Goal: Task Accomplishment & Management: Complete application form

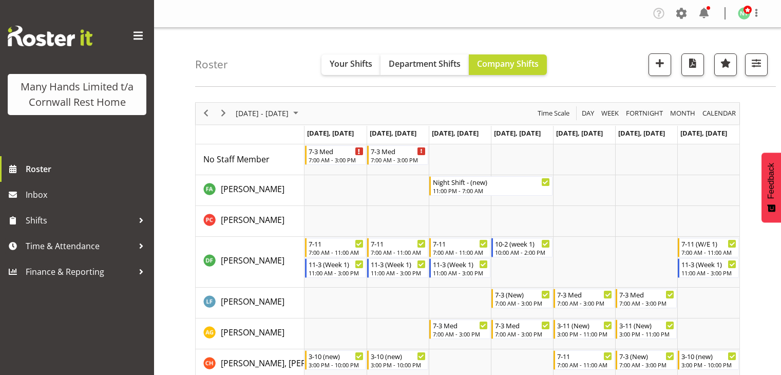
scroll to position [60, 0]
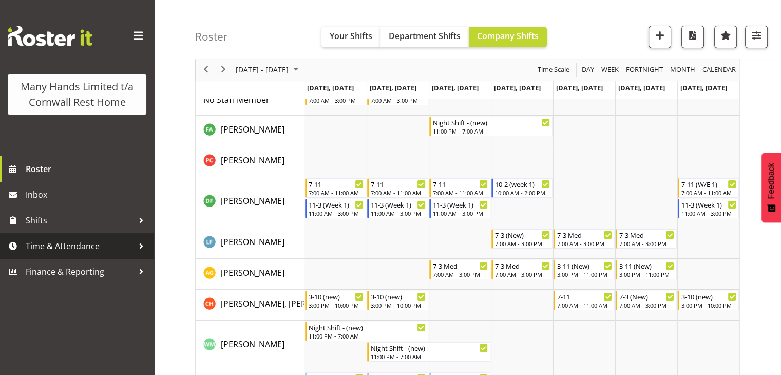
click at [140, 246] on div at bounding box center [141, 245] width 15 height 15
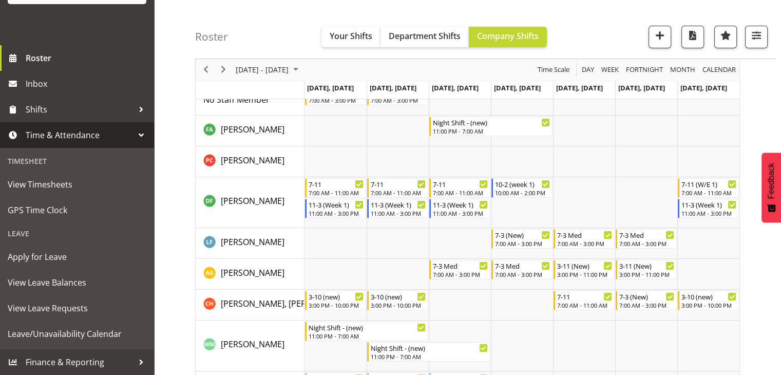
scroll to position [118, 0]
click at [134, 265] on span "Apply for Leave" at bounding box center [77, 256] width 139 height 15
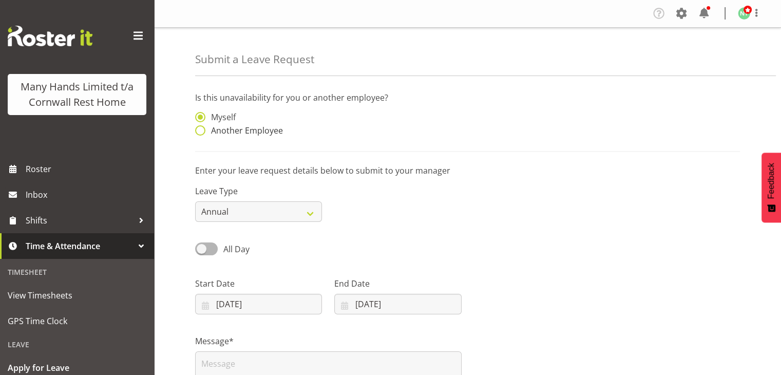
click at [197, 128] on span at bounding box center [200, 130] width 10 height 10
click at [197, 128] on input "Another Employee" at bounding box center [198, 130] width 7 height 7
radio input "true"
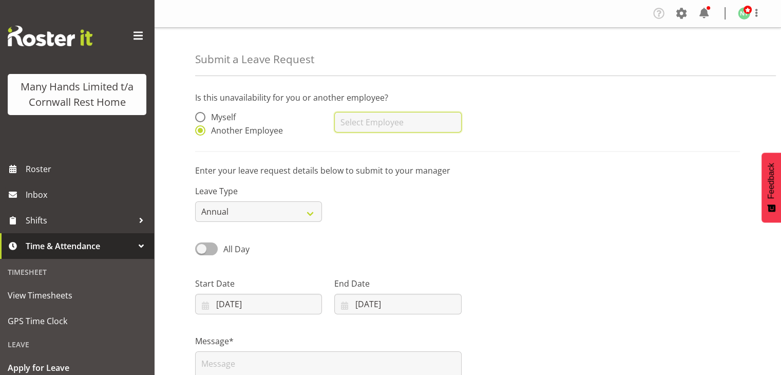
click at [374, 125] on input "text" at bounding box center [397, 122] width 127 height 21
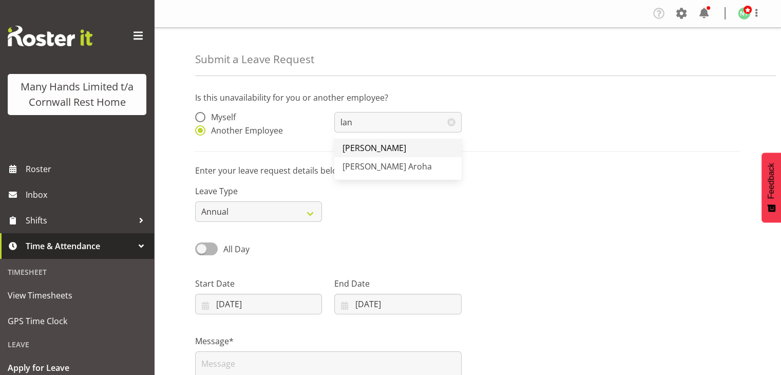
click at [368, 148] on span "[PERSON_NAME]" at bounding box center [375, 147] width 64 height 11
type input "[PERSON_NAME]"
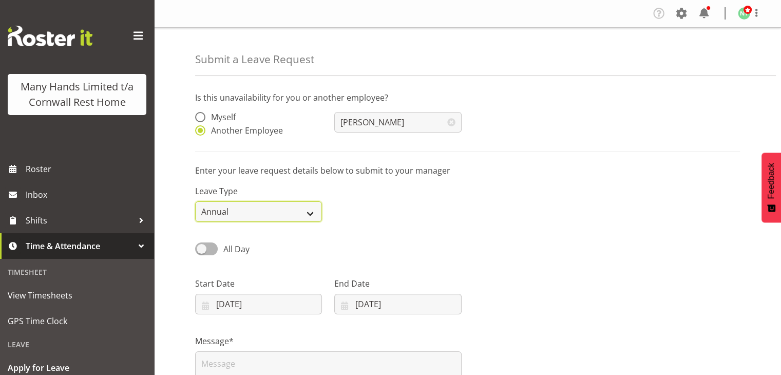
click at [301, 212] on select "Annual Sick Leave Without Pay Bereavement Domestic Violence Parental Jury Servi…" at bounding box center [258, 211] width 127 height 21
select select "Sick"
click at [195, 201] on select "Annual Sick Leave Without Pay Bereavement Domestic Violence Parental Jury Servi…" at bounding box center [258, 211] width 127 height 21
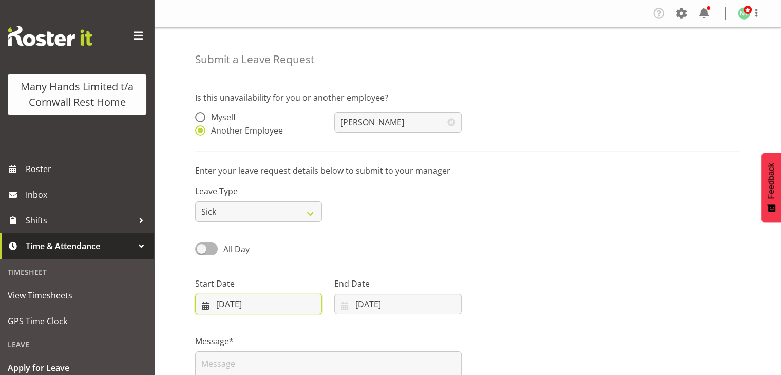
click at [300, 307] on input "17/08/2025" at bounding box center [258, 304] width 127 height 21
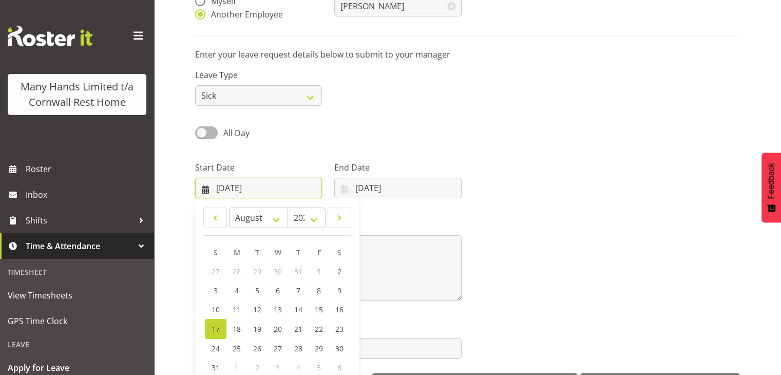
scroll to position [122, 0]
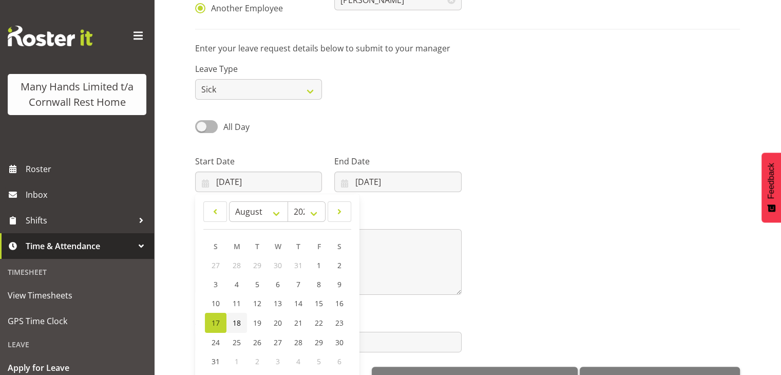
click at [233, 326] on span "18" at bounding box center [237, 323] width 8 height 10
type input "18/08/2025"
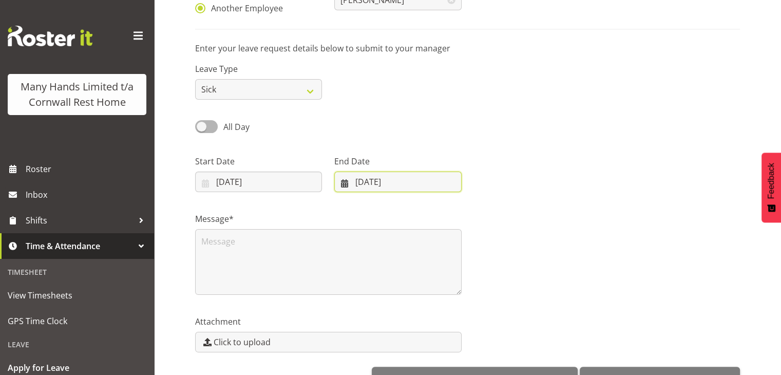
click at [390, 183] on input "17/08/2025" at bounding box center [397, 182] width 127 height 21
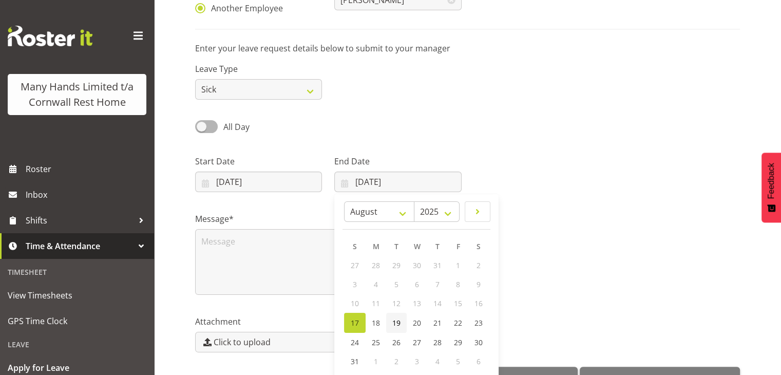
click at [400, 322] on span "19" at bounding box center [396, 323] width 8 height 10
type input "19/08/2025"
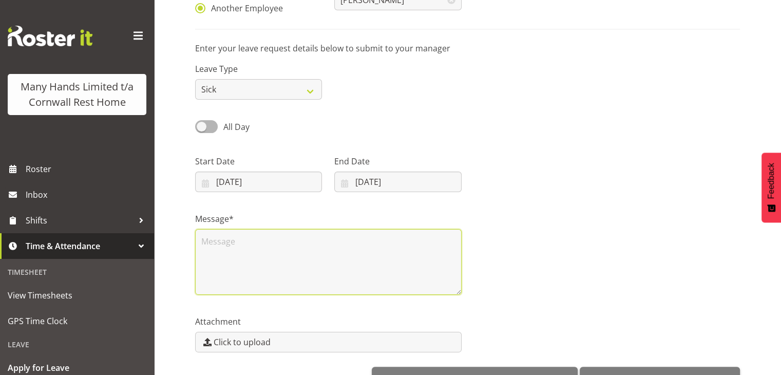
click at [296, 270] on textarea at bounding box center [328, 262] width 267 height 66
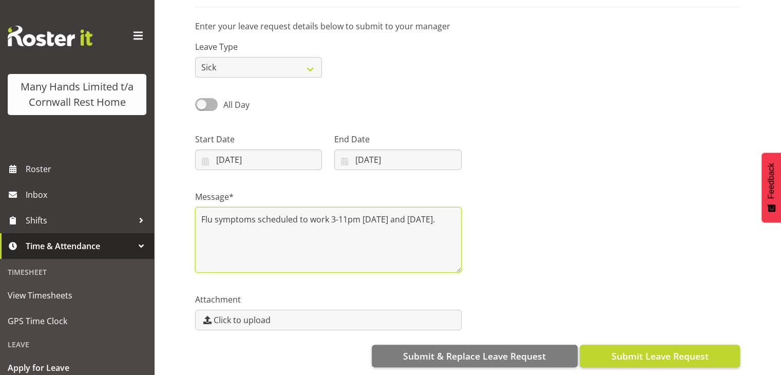
type textarea "Flu symptoms scheduled to work 3-11pm 18th and 19th August 2025."
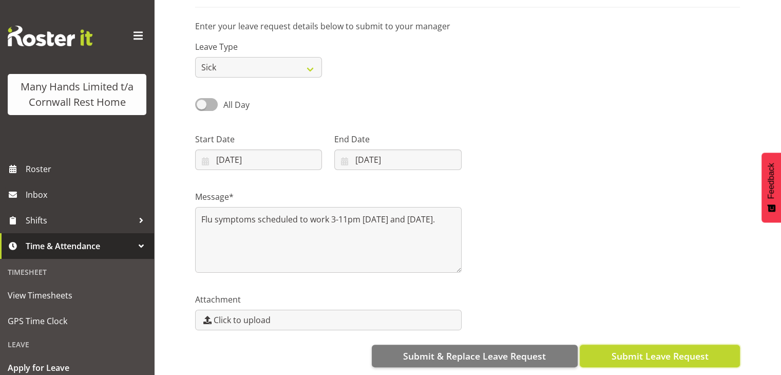
click at [653, 352] on span "Submit Leave Request" at bounding box center [659, 355] width 97 height 13
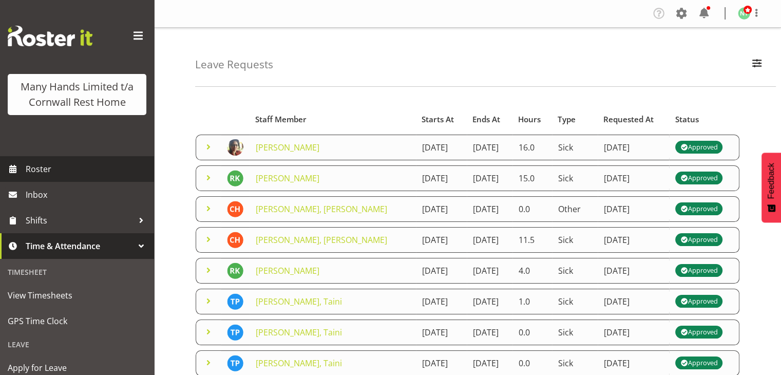
click at [86, 177] on span "Roster" at bounding box center [87, 168] width 123 height 15
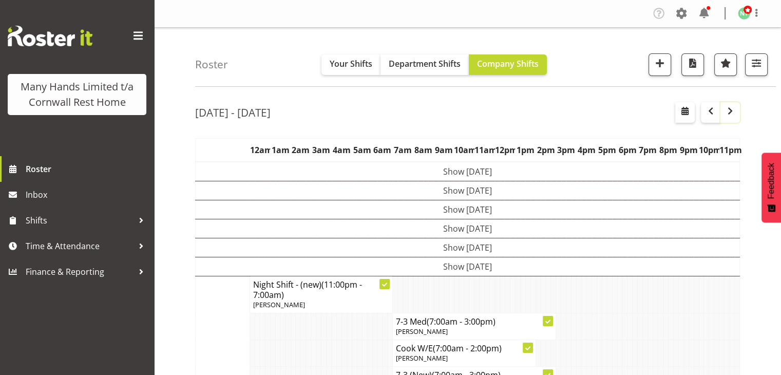
click at [727, 109] on span "button" at bounding box center [730, 111] width 12 height 12
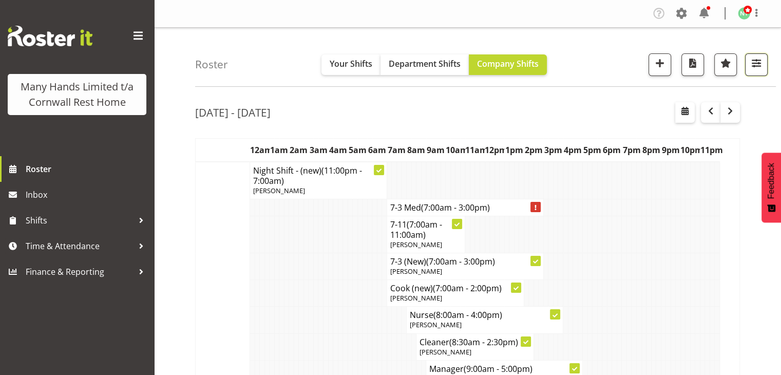
click at [758, 65] on span "button" at bounding box center [756, 63] width 13 height 13
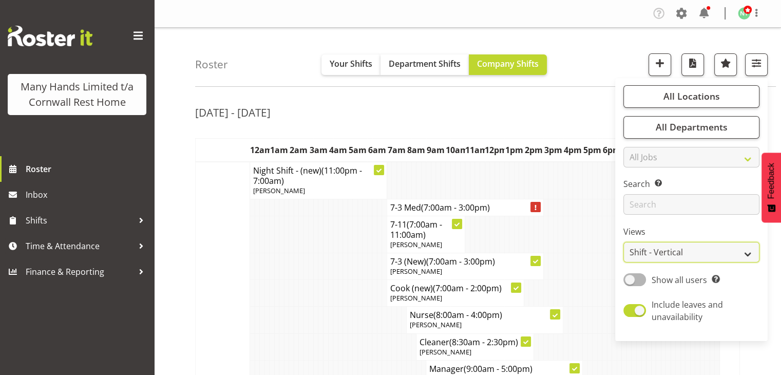
click at [712, 257] on select "Staff Role Shift - Horizontal Shift - Vertical Staff - Location" at bounding box center [692, 252] width 136 height 21
select select "staff"
click at [624, 242] on select "Staff Role Shift - Horizontal Shift - Vertical Staff - Location" at bounding box center [692, 252] width 136 height 21
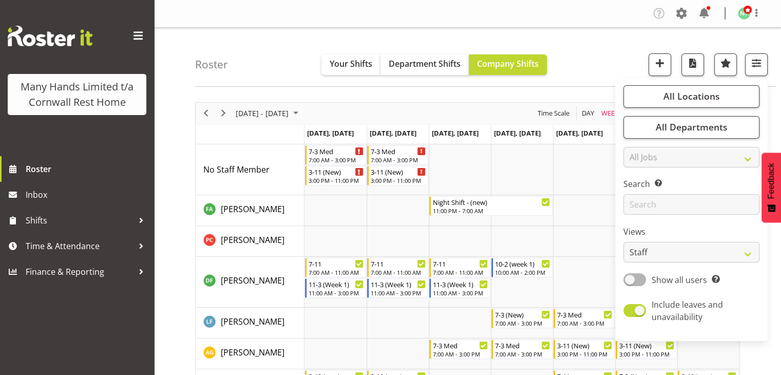
click at [593, 42] on div "Roster Your Shifts Department Shifts Company Shifts All Locations Clear [GEOGRA…" at bounding box center [485, 57] width 581 height 59
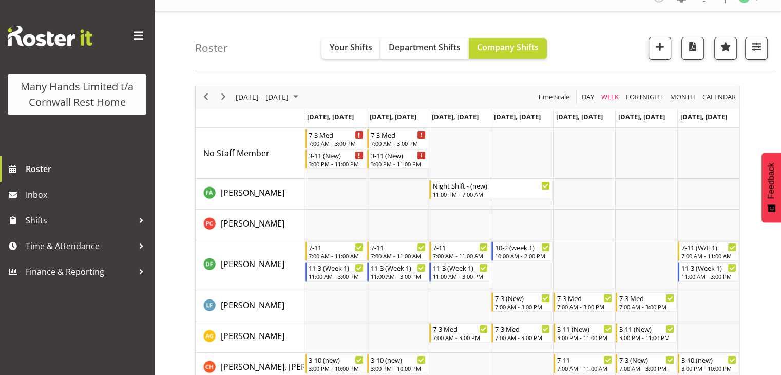
scroll to position [6, 0]
